Goal: Information Seeking & Learning: Learn about a topic

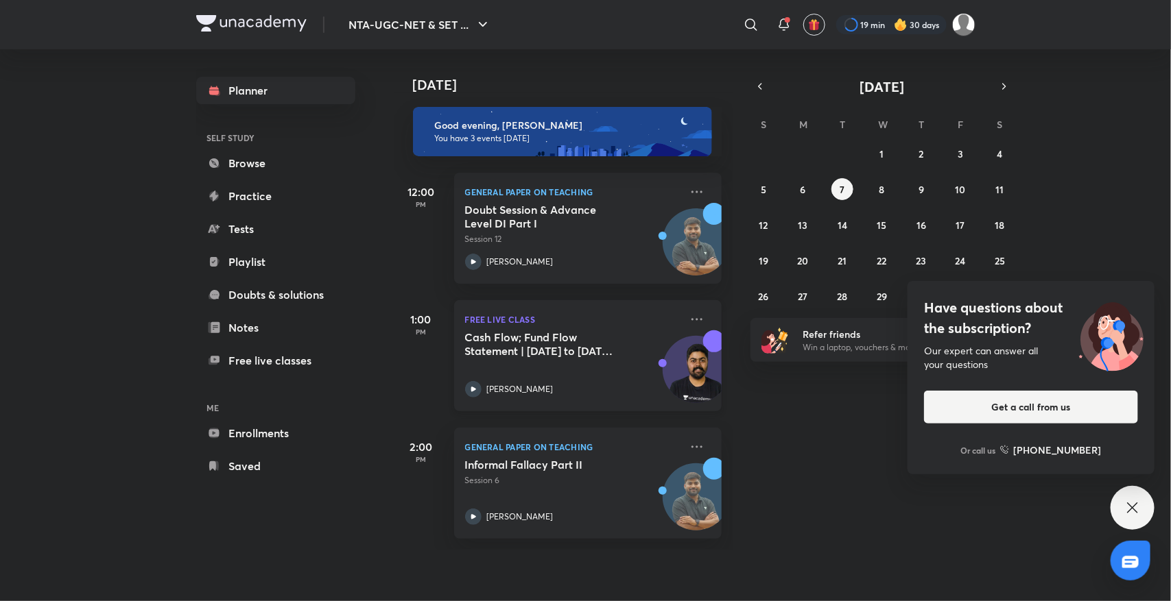
click at [537, 360] on div "Cash Flow; Fund Flow Statement | [DATE] to [DATE] PYQs" at bounding box center [572, 346] width 215 height 30
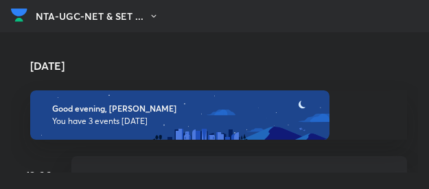
drag, startPoint x: 508, startPoint y: 17, endPoint x: 139, endPoint y: 237, distance: 429.3
click at [139, 189] on html "NTA-UGC-NET & SET ... ​ 19 min 30 days Planner SELF STUDY Browse Practice Tests…" at bounding box center [214, 94] width 429 height 189
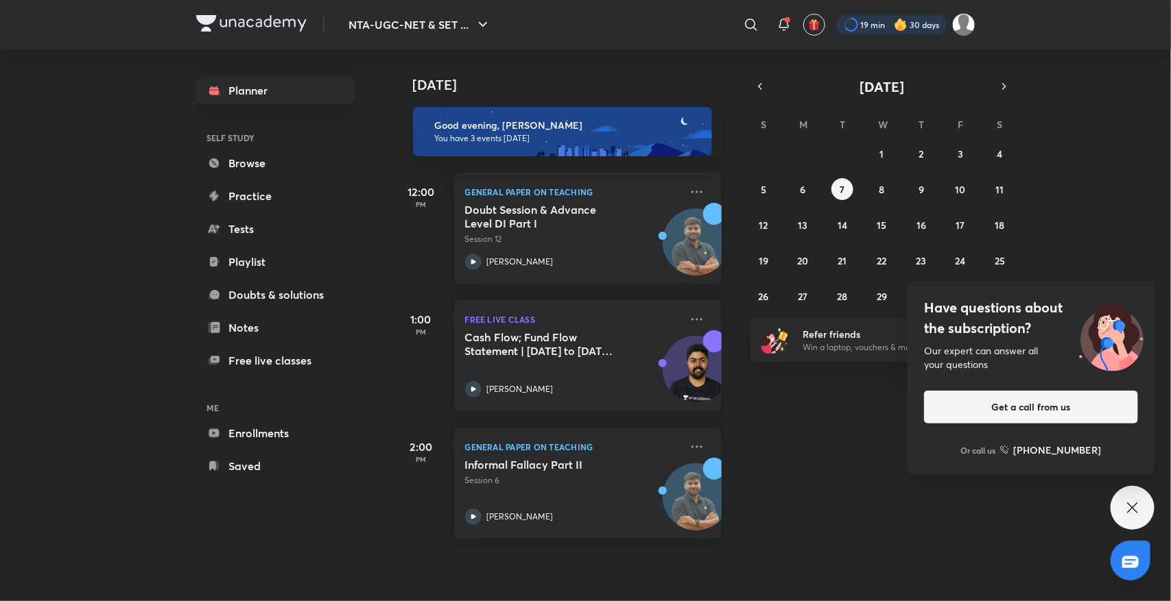
click at [857, 25] on div at bounding box center [891, 24] width 110 height 19
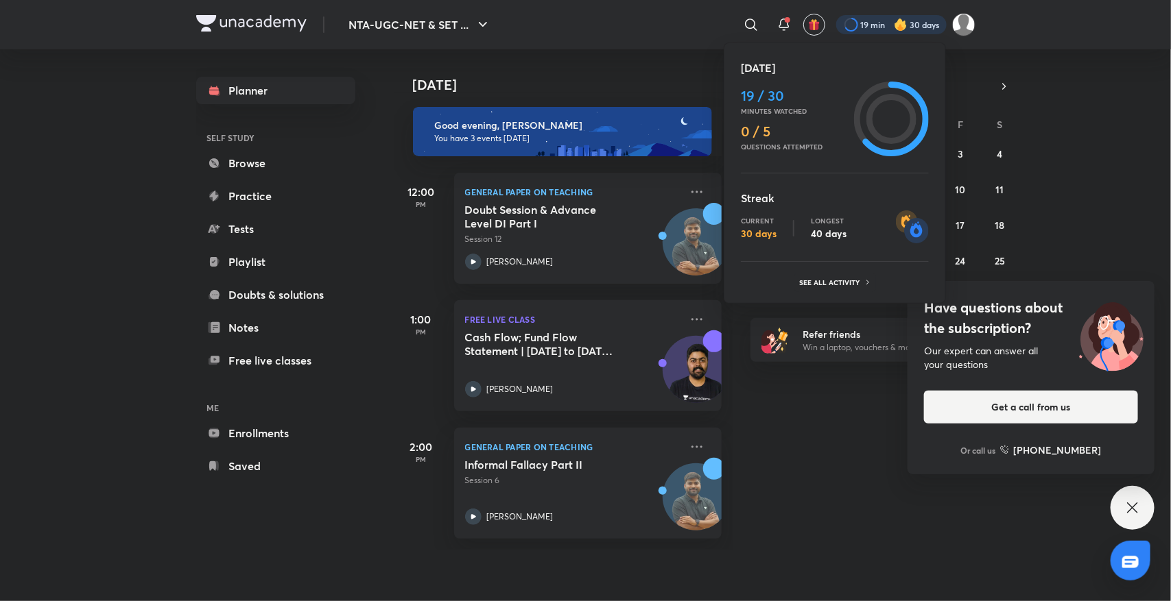
click at [857, 25] on div at bounding box center [585, 300] width 1171 height 601
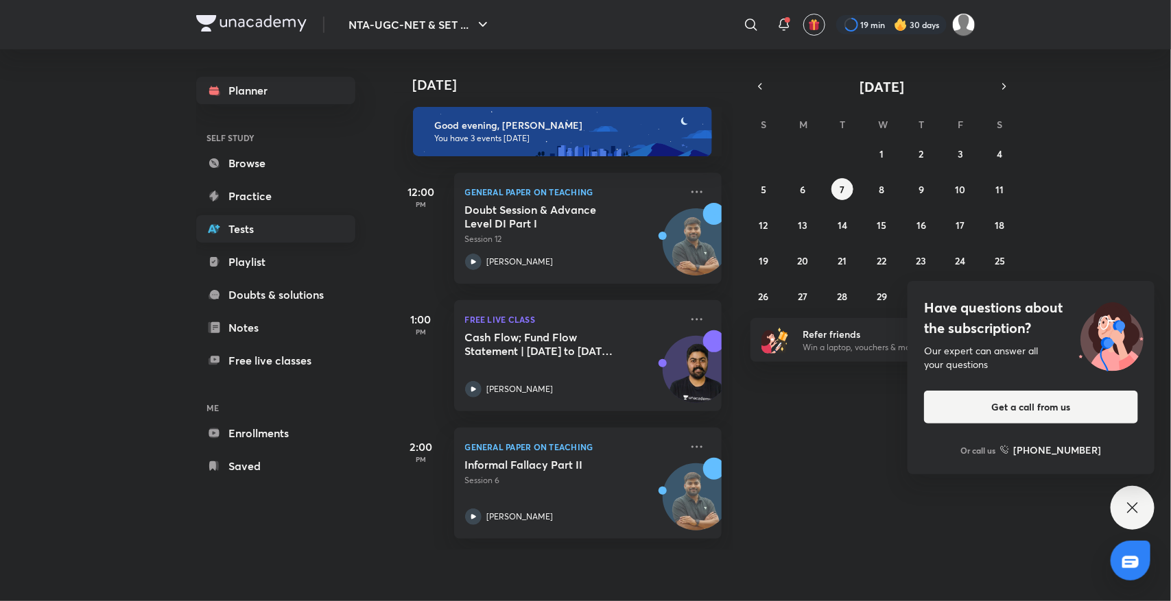
click at [265, 241] on link "Tests" at bounding box center [275, 228] width 159 height 27
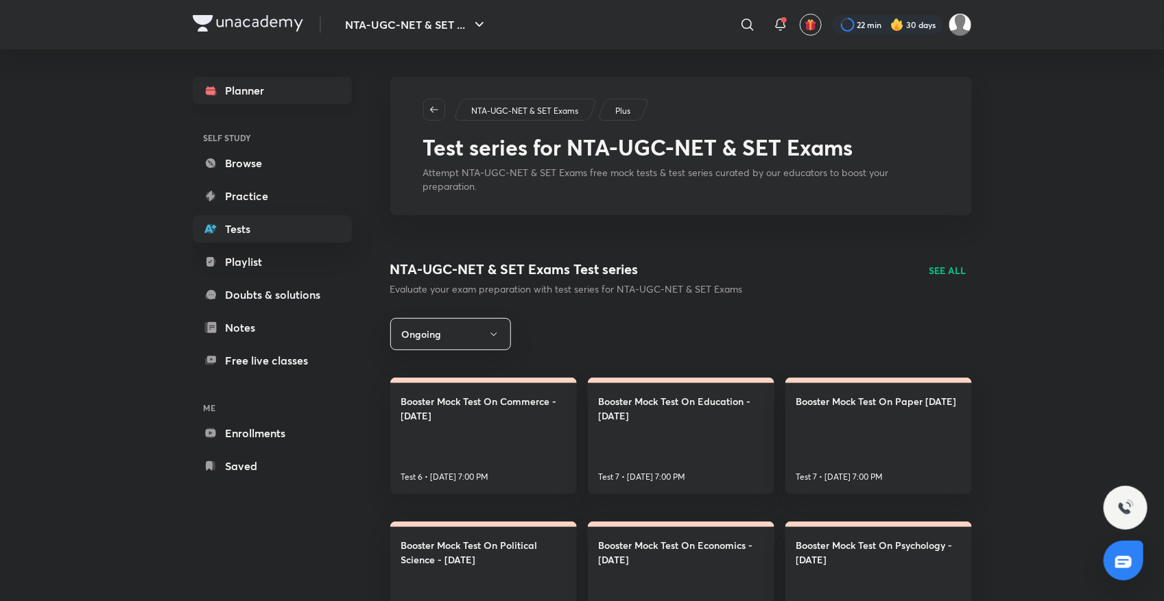
click at [278, 96] on link "Planner" at bounding box center [272, 90] width 159 height 27
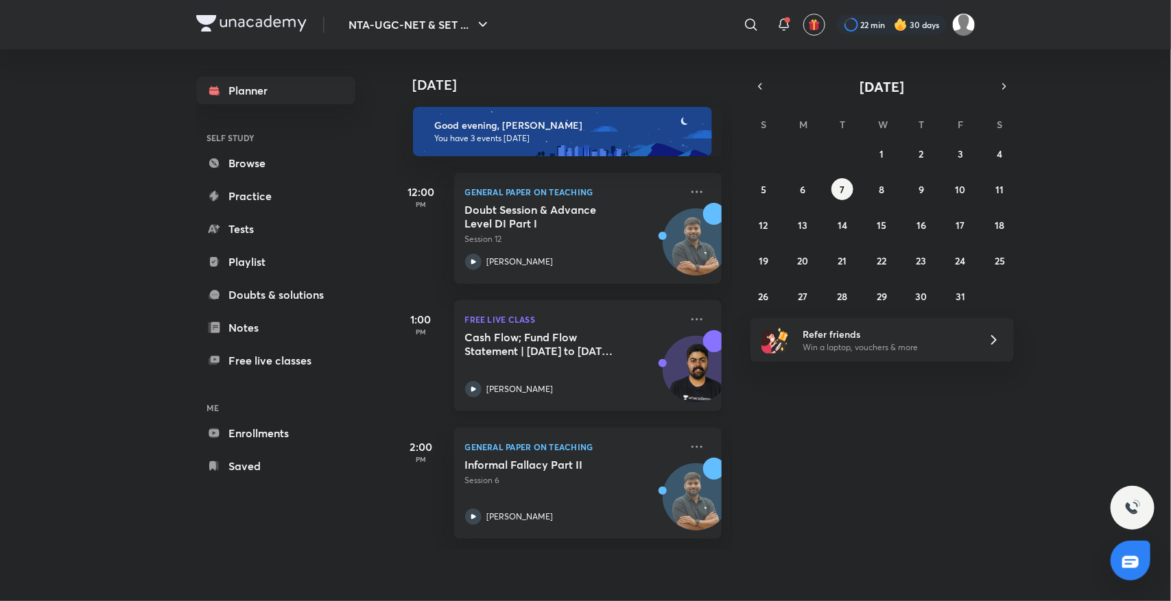
click at [533, 345] on h5 "Cash Flow; Fund Flow Statement | [DATE] to [DATE] PYQs" at bounding box center [550, 344] width 171 height 27
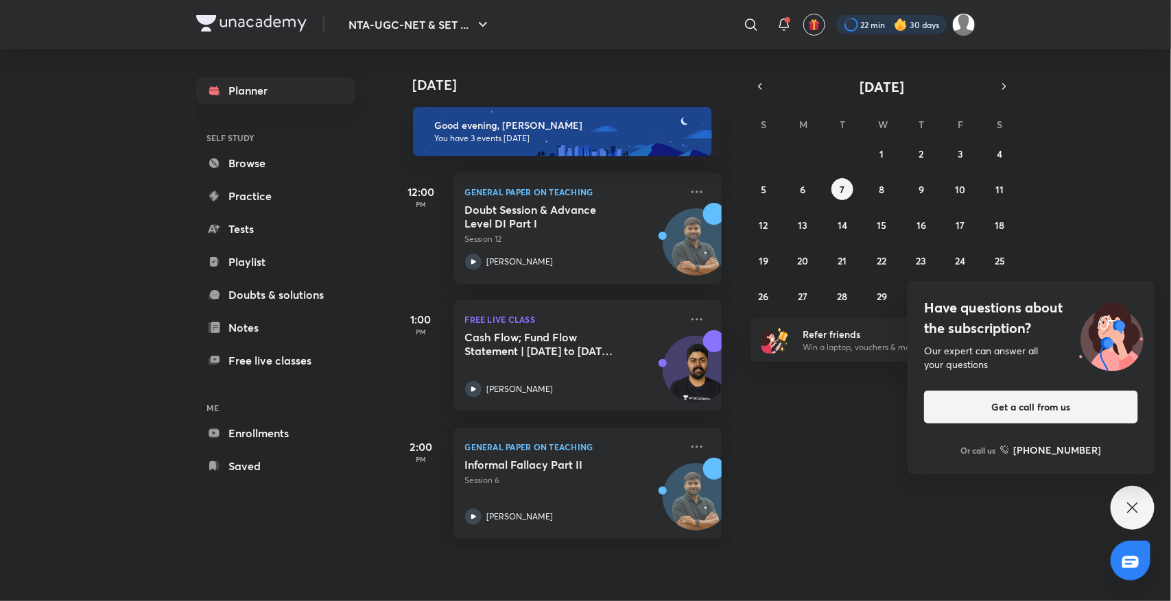
click at [852, 28] on div at bounding box center [891, 24] width 110 height 19
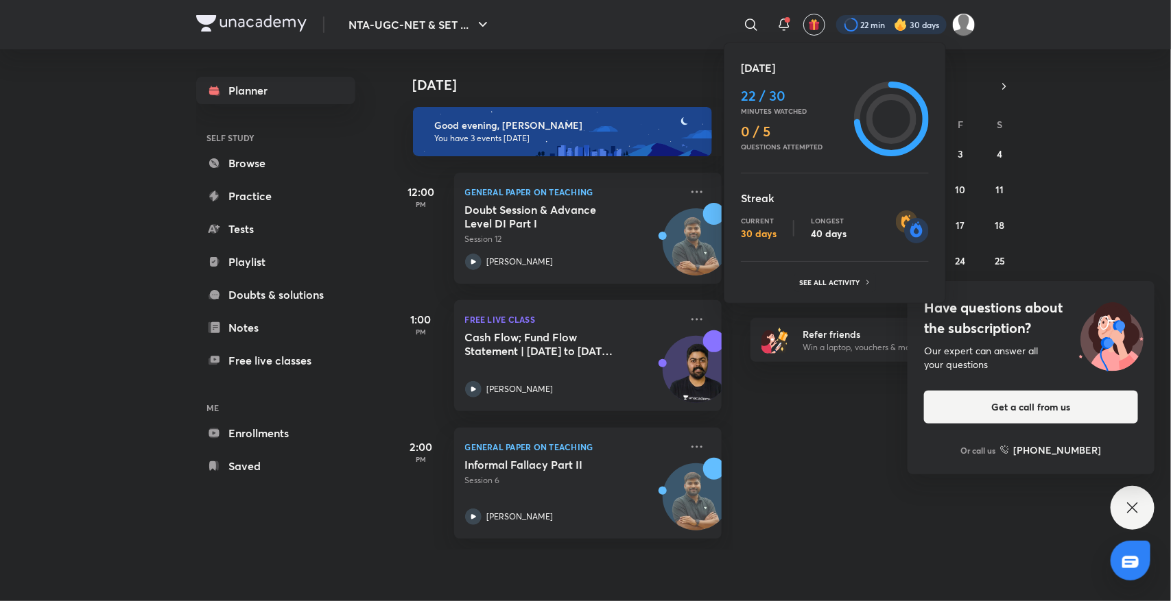
click at [904, 100] on circle at bounding box center [892, 119] width 44 height 44
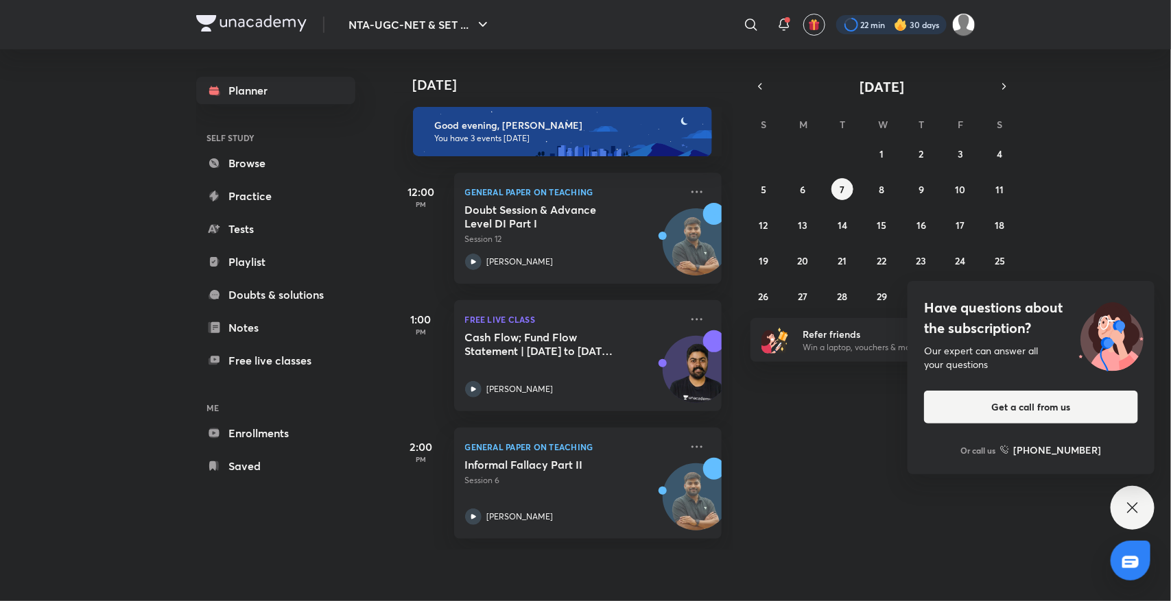
click at [872, 17] on div at bounding box center [891, 24] width 110 height 19
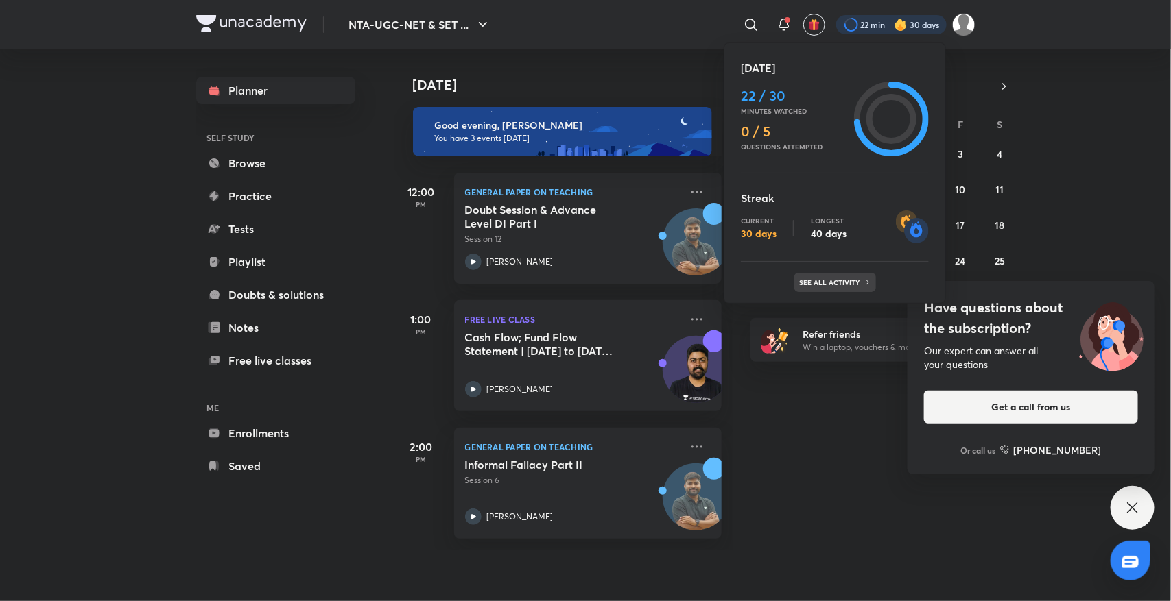
click at [833, 283] on p "See all activity" at bounding box center [832, 282] width 64 height 8
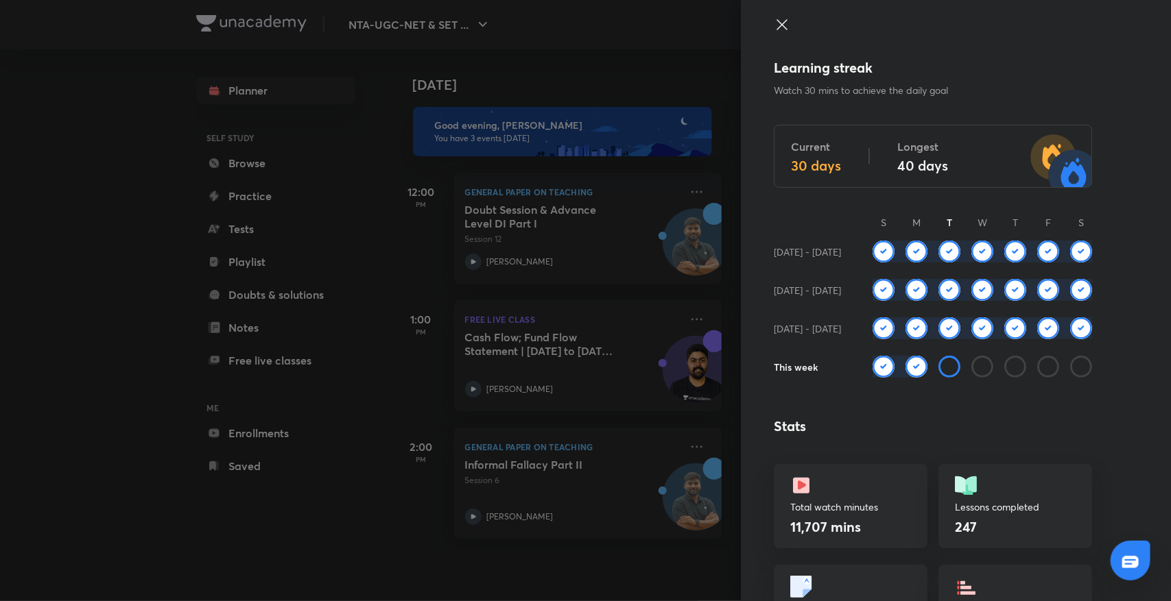
click at [406, 300] on div at bounding box center [585, 300] width 1171 height 601
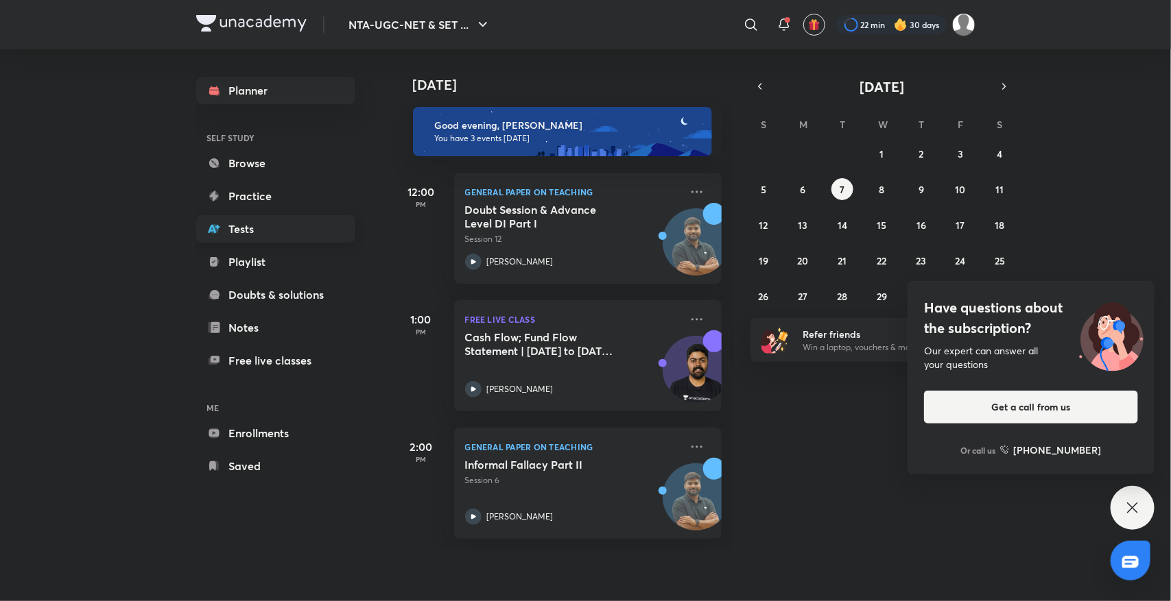
click at [307, 224] on link "Tests" at bounding box center [275, 228] width 159 height 27
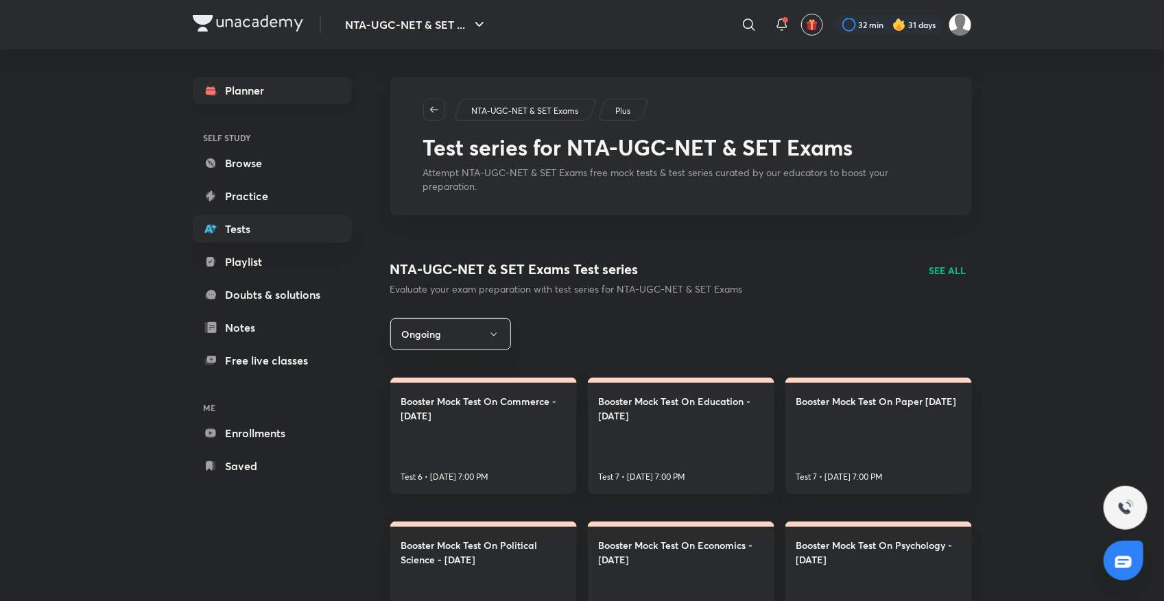
click at [302, 95] on link "Planner" at bounding box center [272, 90] width 159 height 27
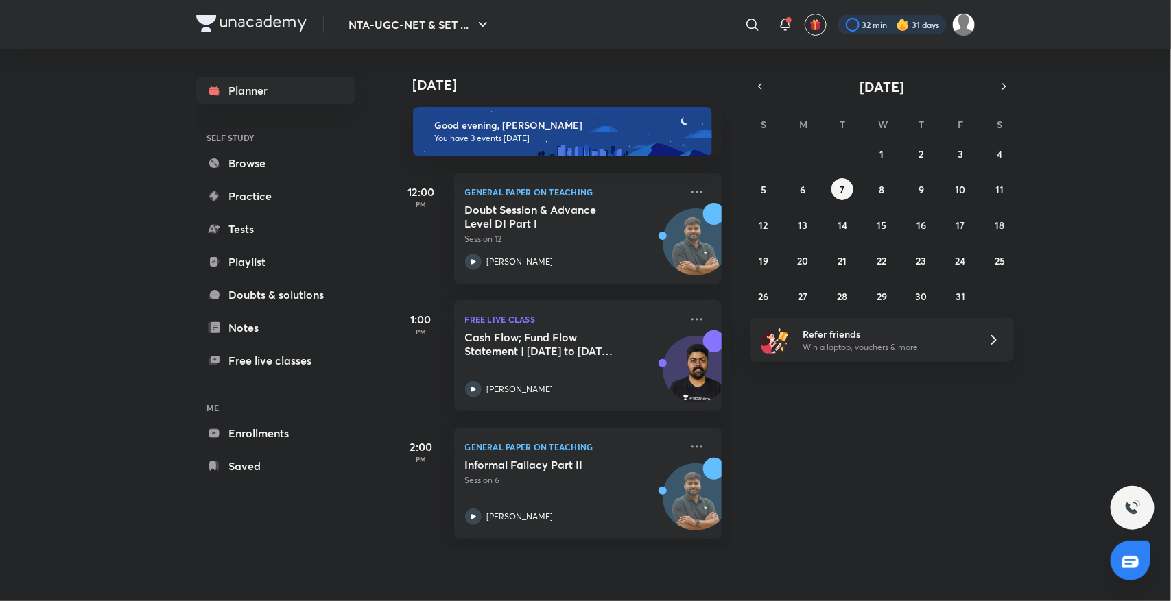
click at [859, 29] on div at bounding box center [891, 24] width 109 height 19
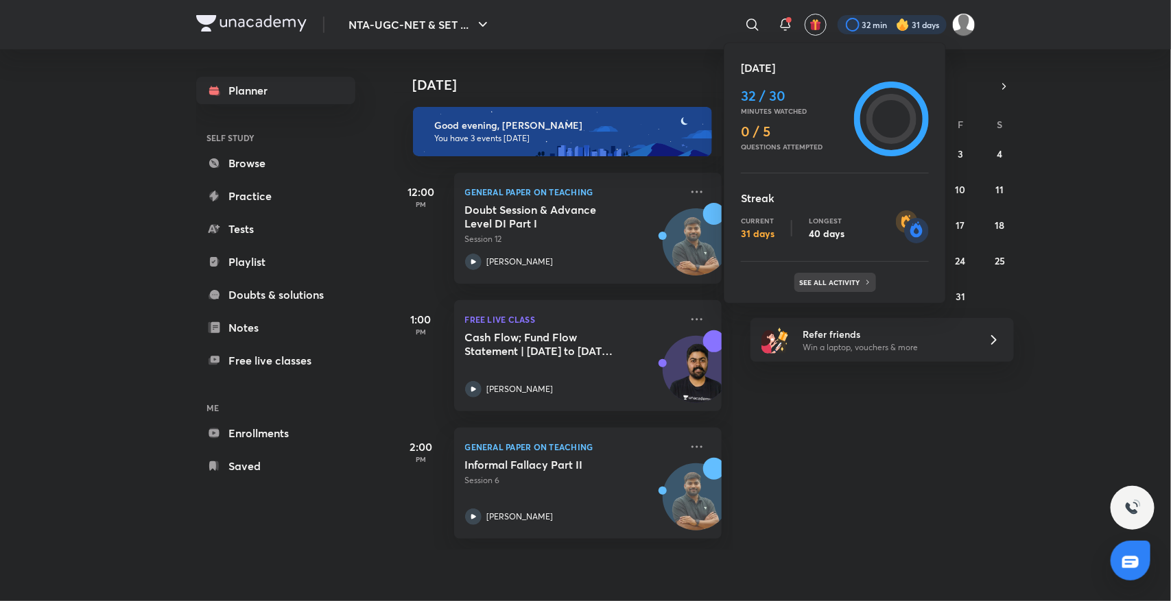
click at [824, 279] on p "See all activity" at bounding box center [832, 282] width 64 height 8
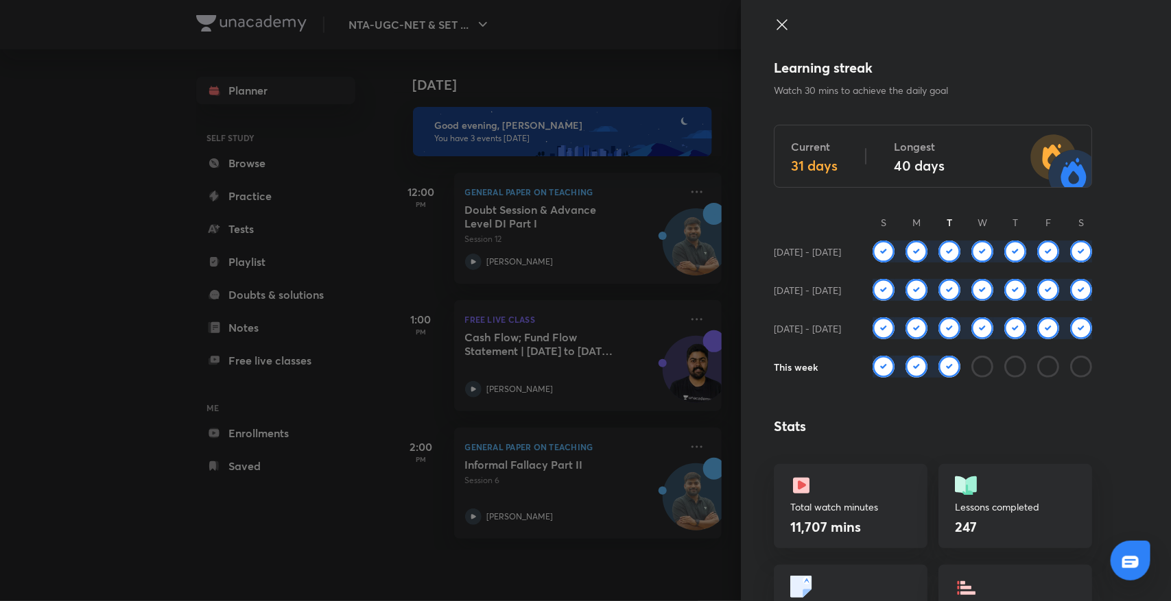
click at [416, 299] on div at bounding box center [585, 300] width 1171 height 601
